Goal: Task Accomplishment & Management: Manage account settings

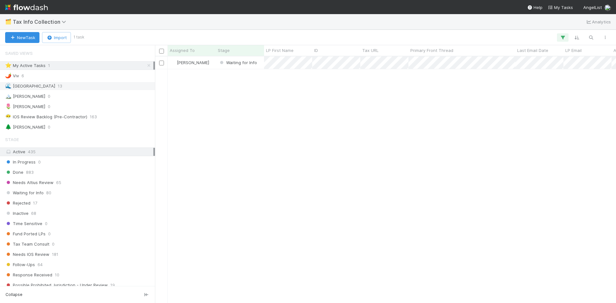
scroll to position [242, 456]
click at [35, 68] on div "⭐ My Active Tasks" at bounding box center [25, 66] width 40 height 8
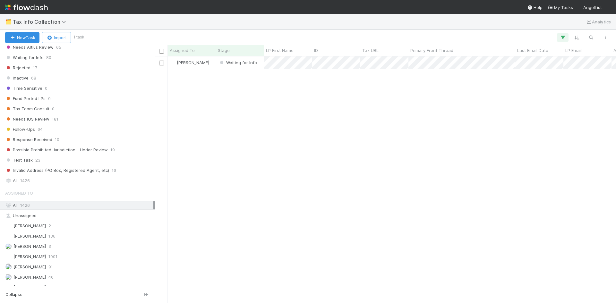
scroll to position [143, 0]
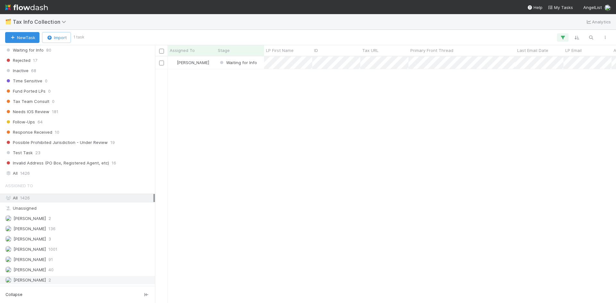
click at [51, 281] on span "2" at bounding box center [49, 280] width 3 height 8
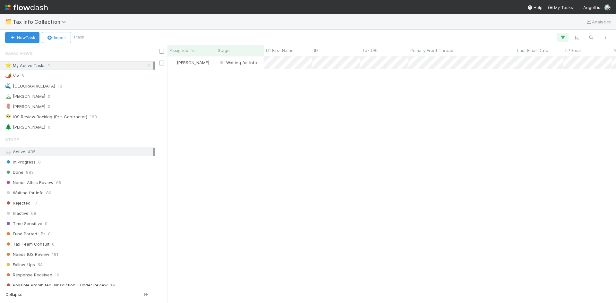
click at [243, 163] on div "William Axalan VI Waiting for Info 0 1 8/22/25, 10:42:17 PM 8/25/25, 6:13:18 AM" at bounding box center [385, 179] width 461 height 246
